Goal: Navigation & Orientation: Find specific page/section

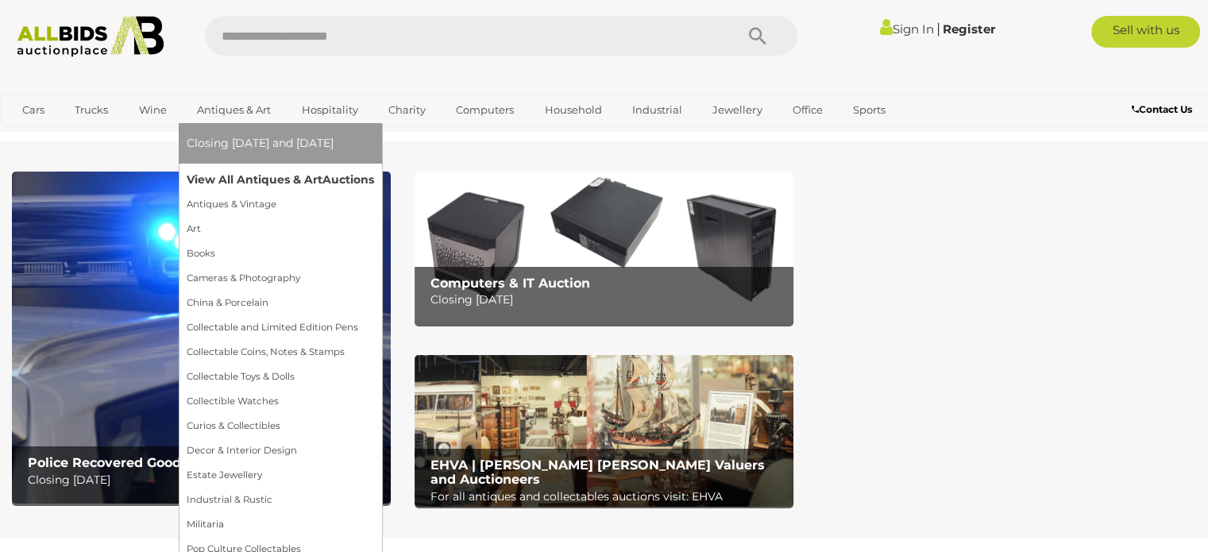
click at [247, 177] on link "View All Antiques & Art Auctions" at bounding box center [280, 180] width 187 height 25
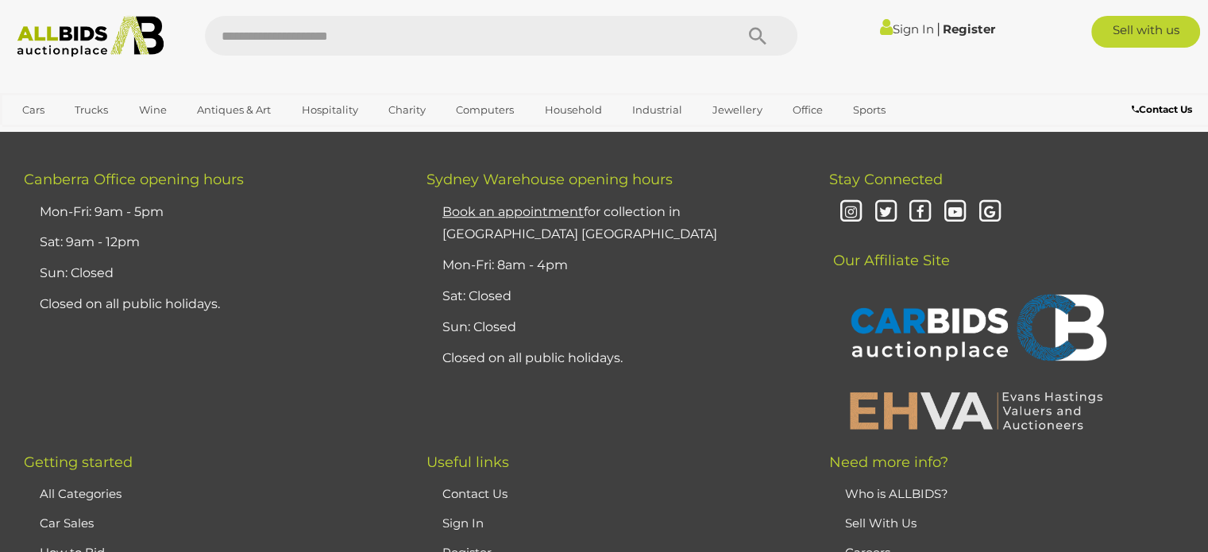
scroll to position [12609, 0]
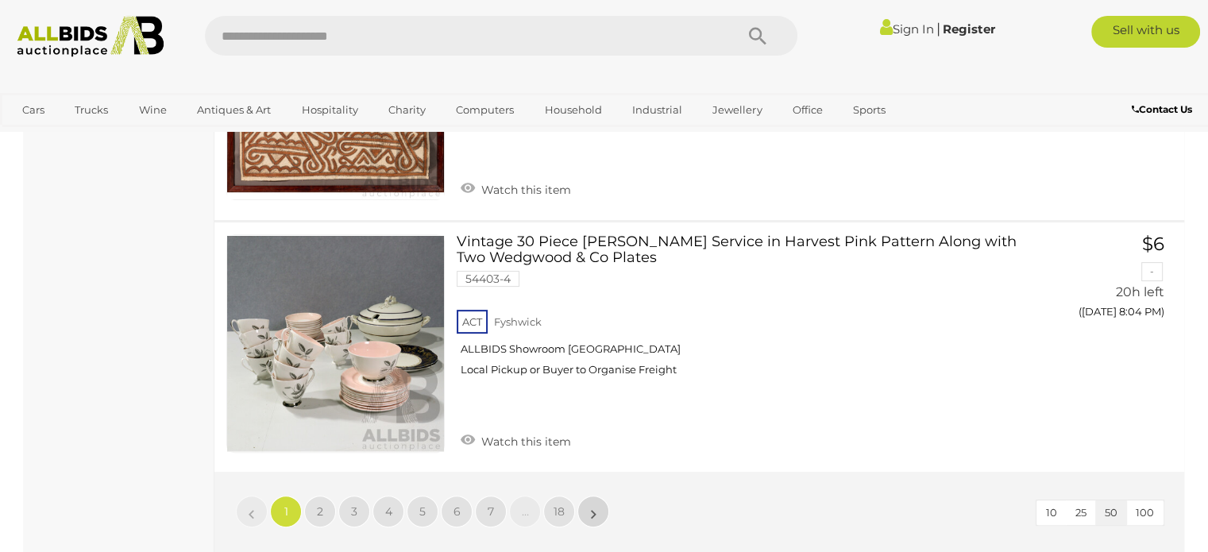
click at [602, 496] on link "»" at bounding box center [593, 512] width 32 height 32
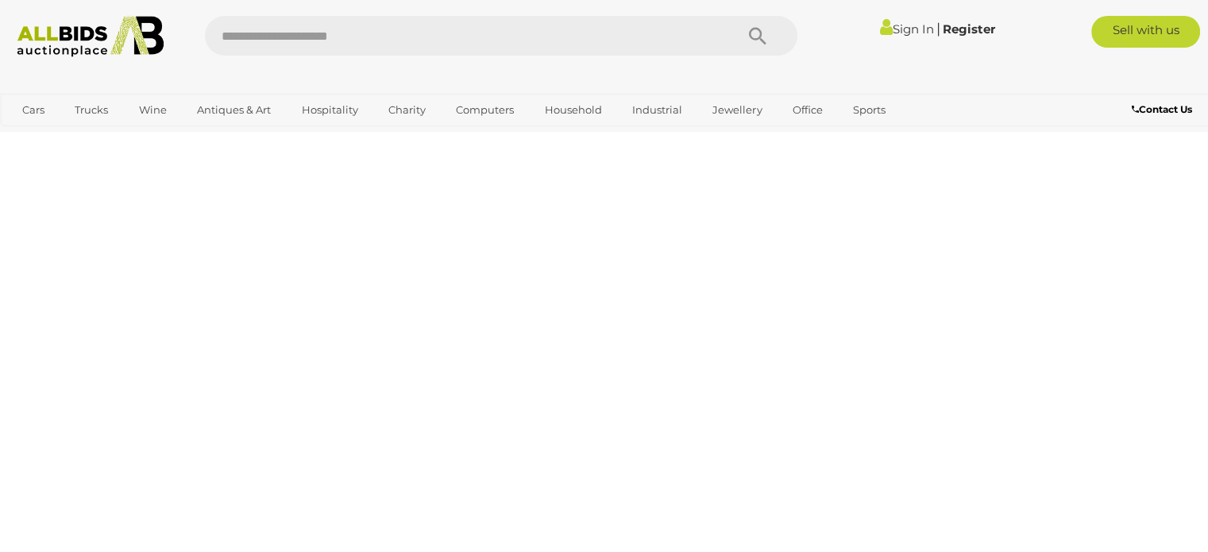
scroll to position [354, 0]
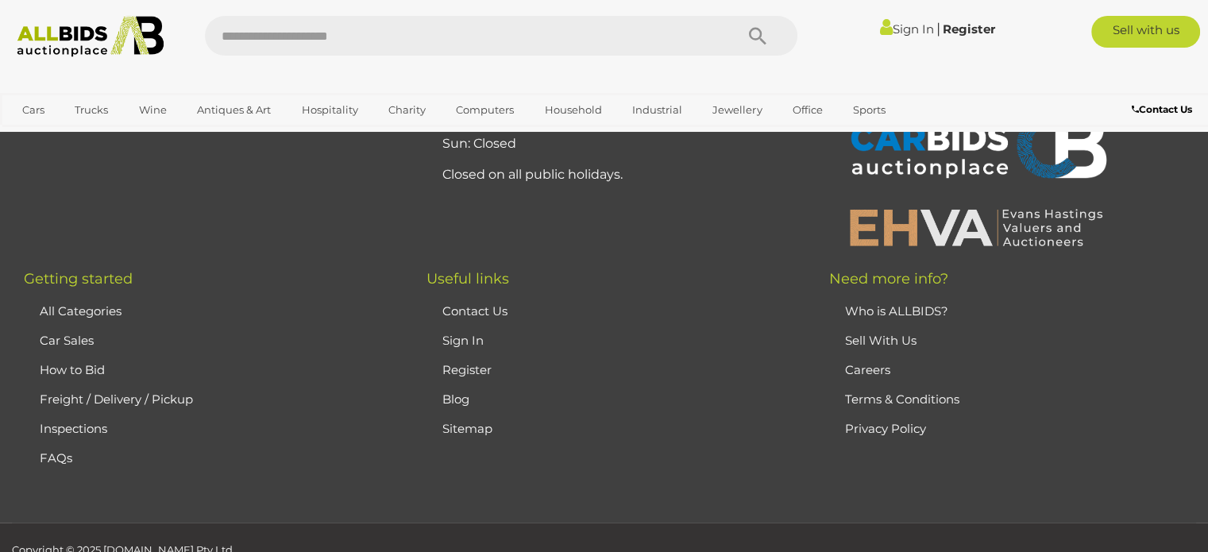
scroll to position [12815, 0]
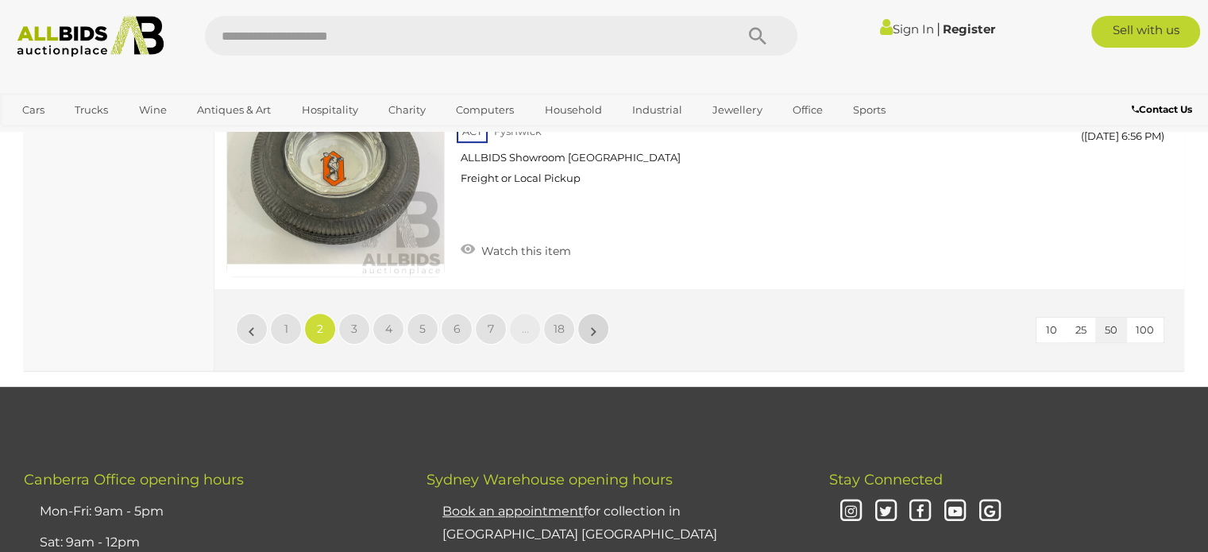
click at [600, 313] on link "»" at bounding box center [593, 329] width 32 height 32
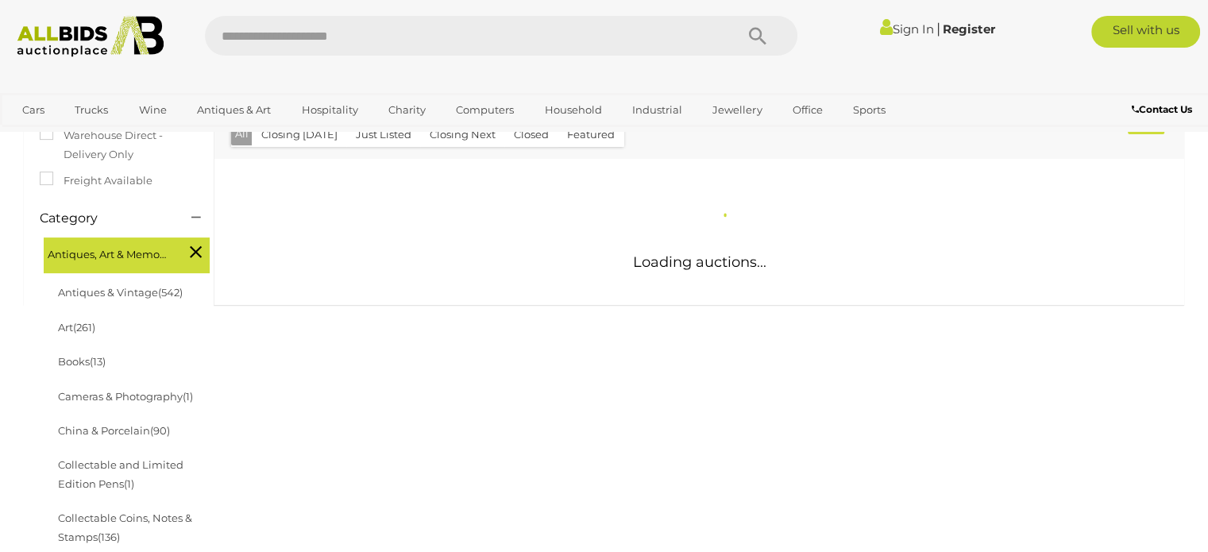
scroll to position [837, 0]
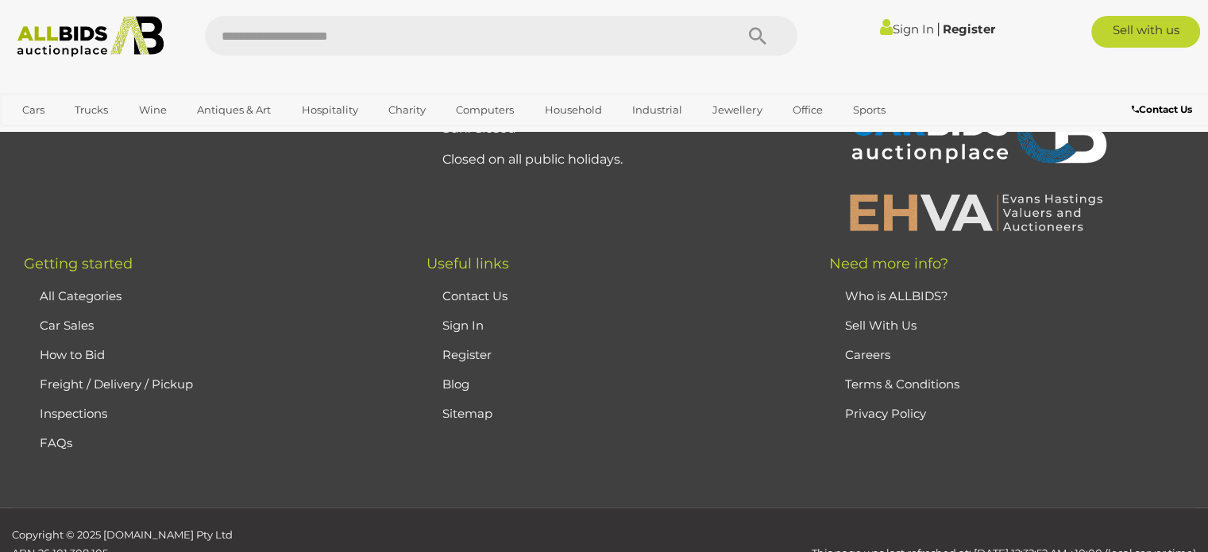
scroll to position [12908, 0]
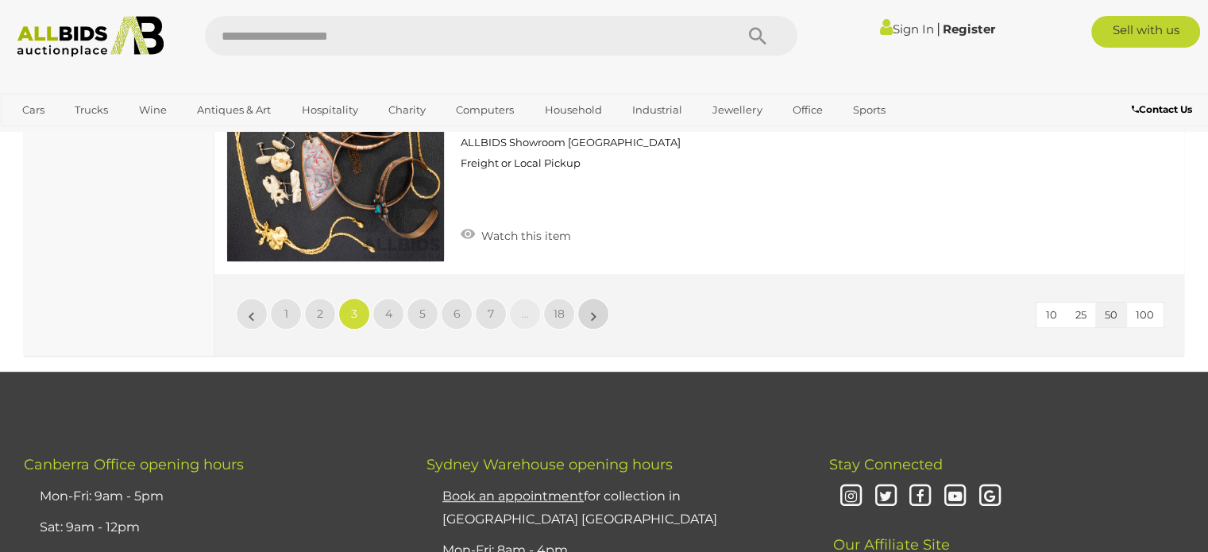
click at [588, 298] on link "»" at bounding box center [593, 314] width 32 height 32
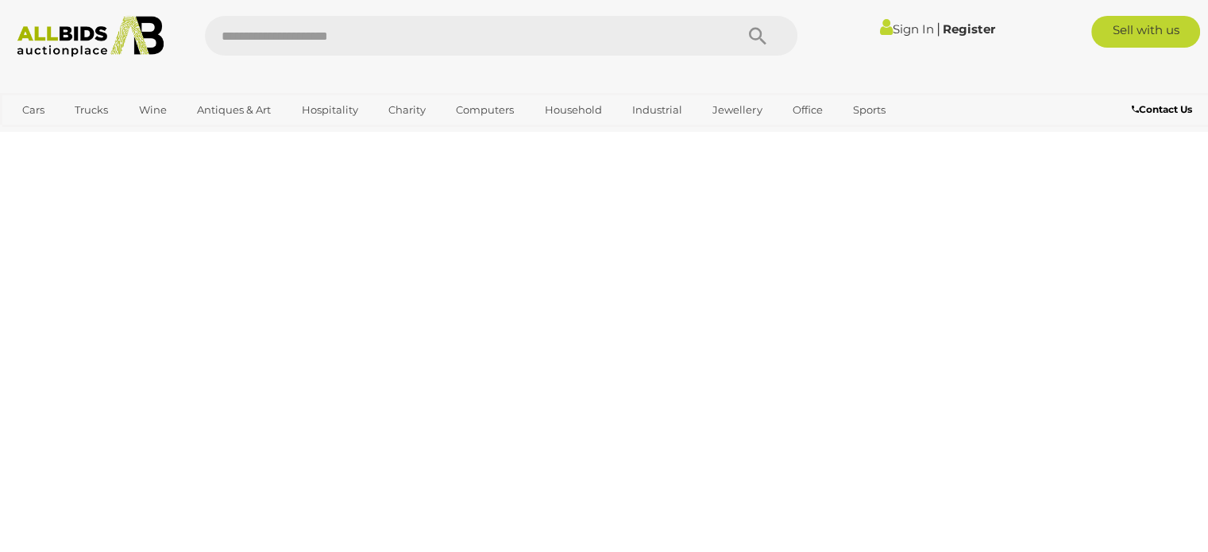
scroll to position [354, 0]
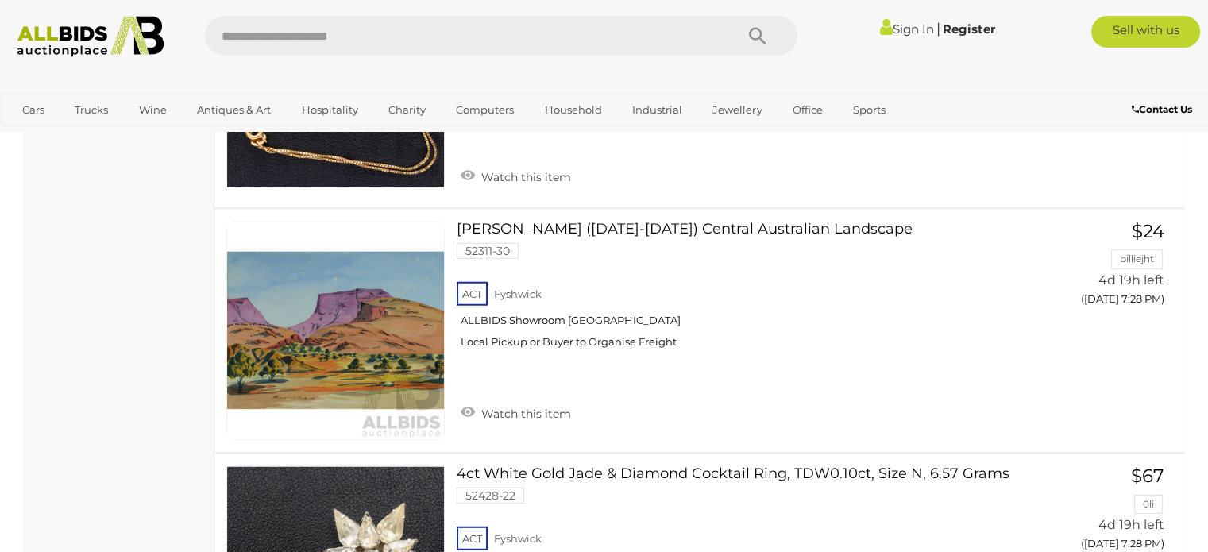
scroll to position [11465, 0]
